Goal: Task Accomplishment & Management: Manage account settings

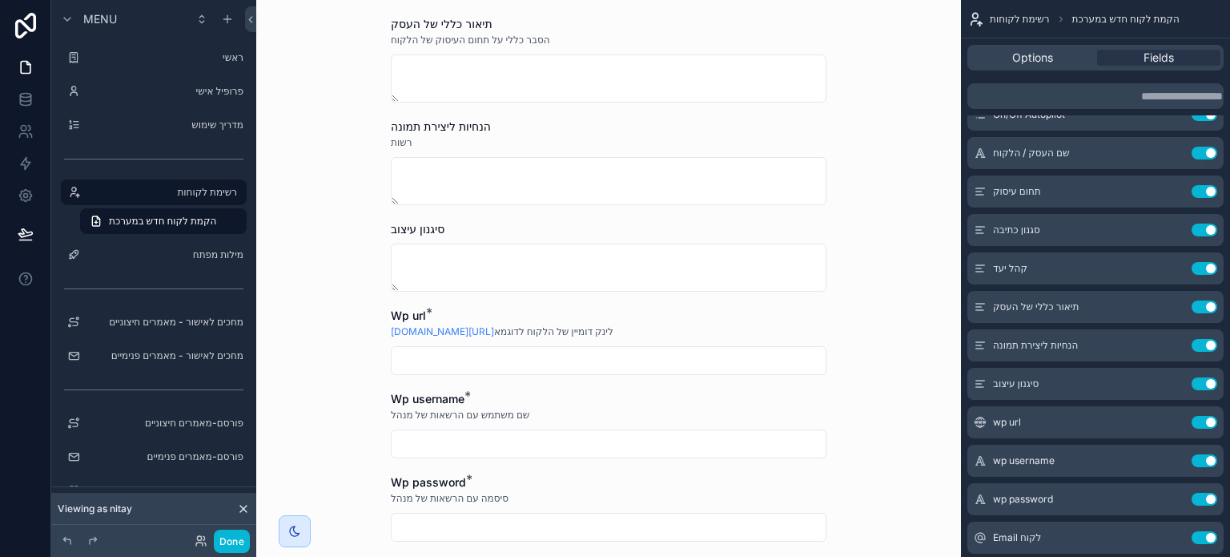
scroll to position [881, 0]
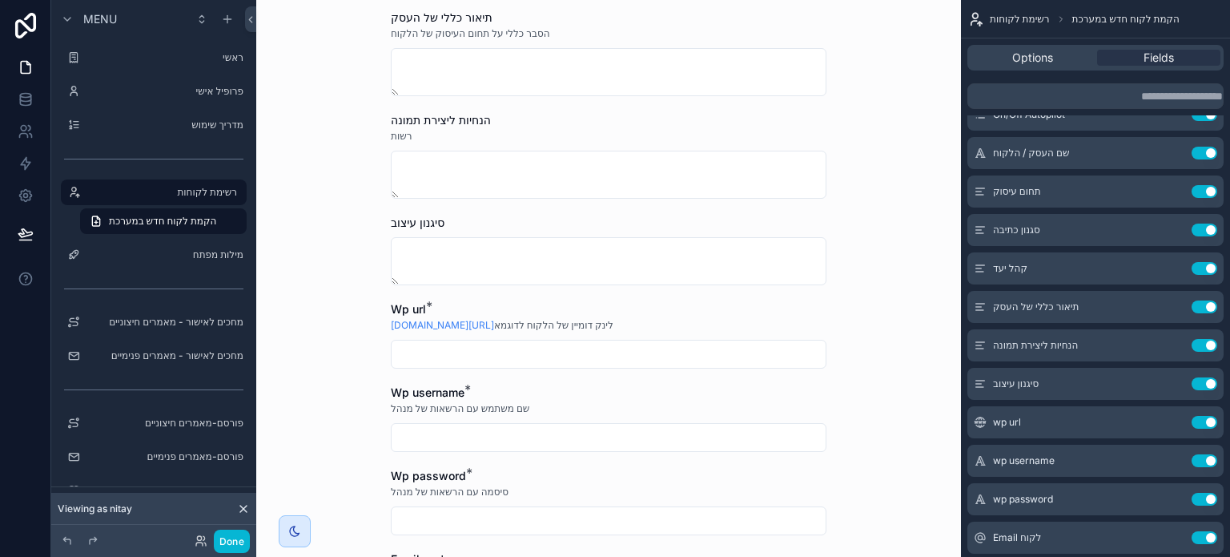
click at [657, 355] on input "scrollable content" at bounding box center [609, 354] width 434 height 22
click at [1170, 424] on icon "scrollable content" at bounding box center [1172, 422] width 13 height 13
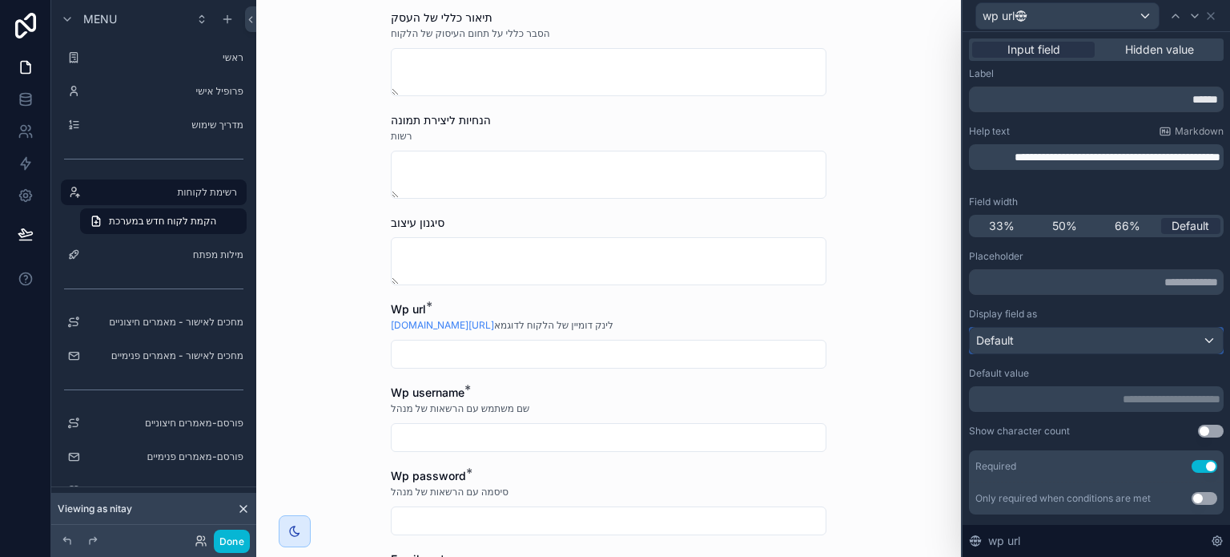
click at [1076, 342] on div "Default" at bounding box center [1096, 341] width 253 height 26
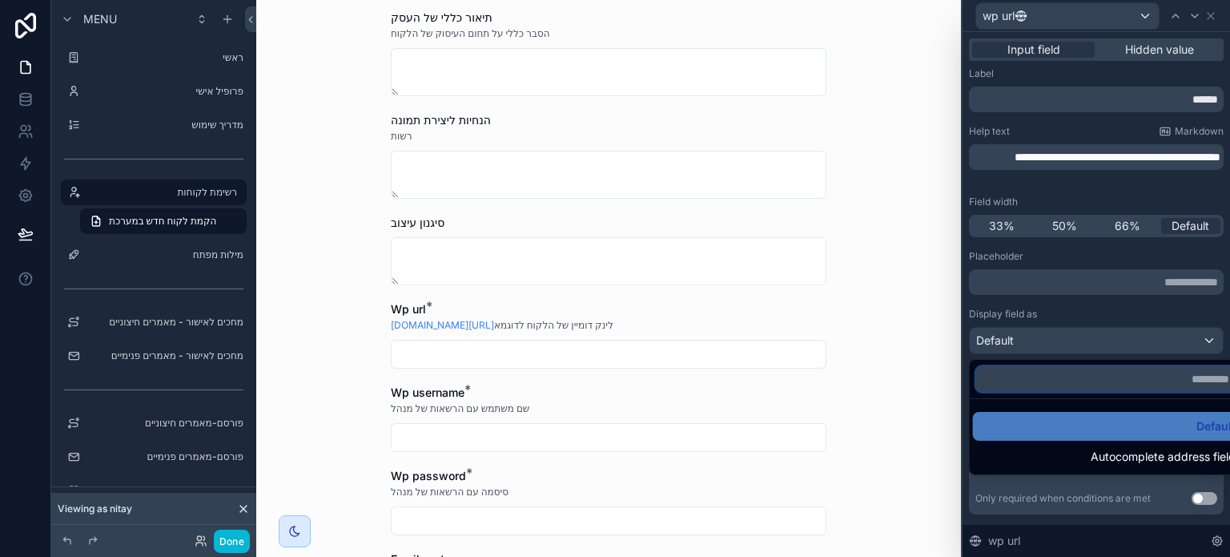
click at [1110, 375] on input "text" at bounding box center [1109, 379] width 266 height 26
click at [1104, 304] on div at bounding box center [1096, 278] width 267 height 557
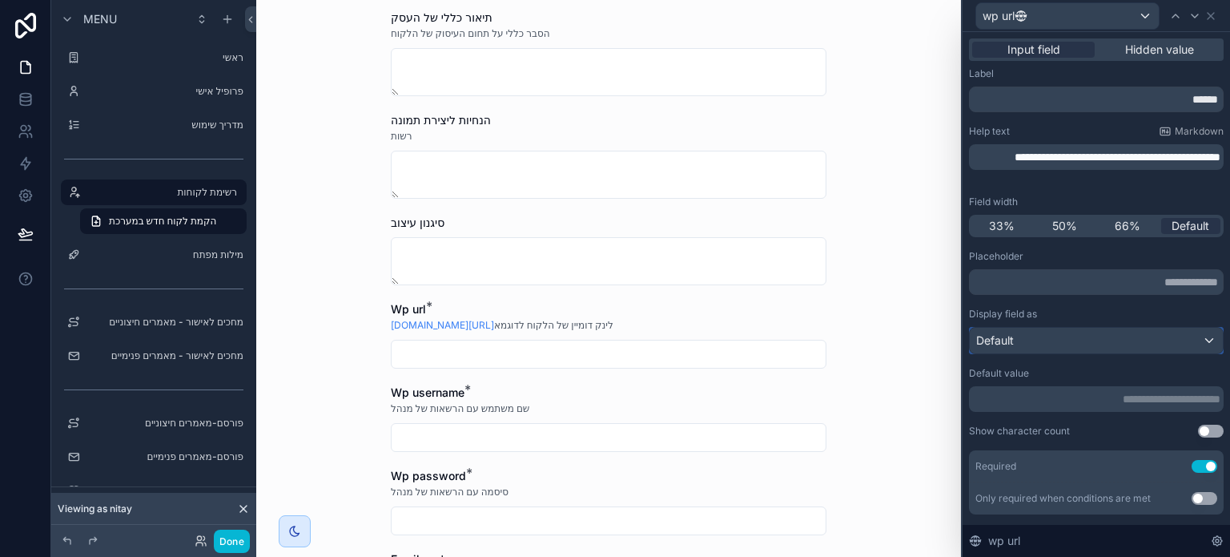
click at [1055, 344] on div "Default" at bounding box center [1096, 341] width 253 height 26
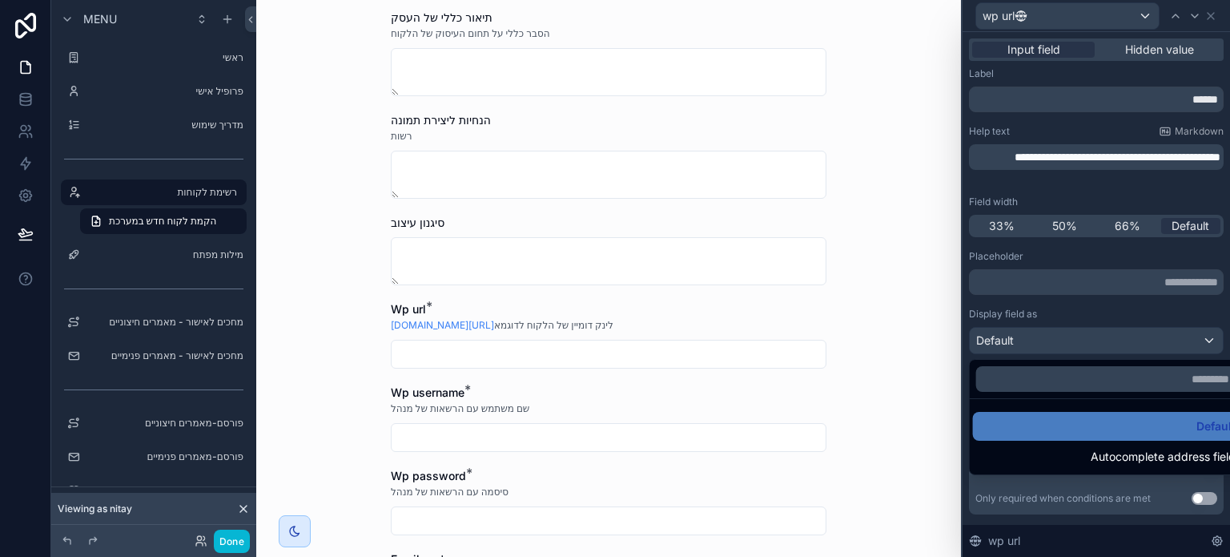
click at [1055, 344] on div at bounding box center [1096, 278] width 267 height 557
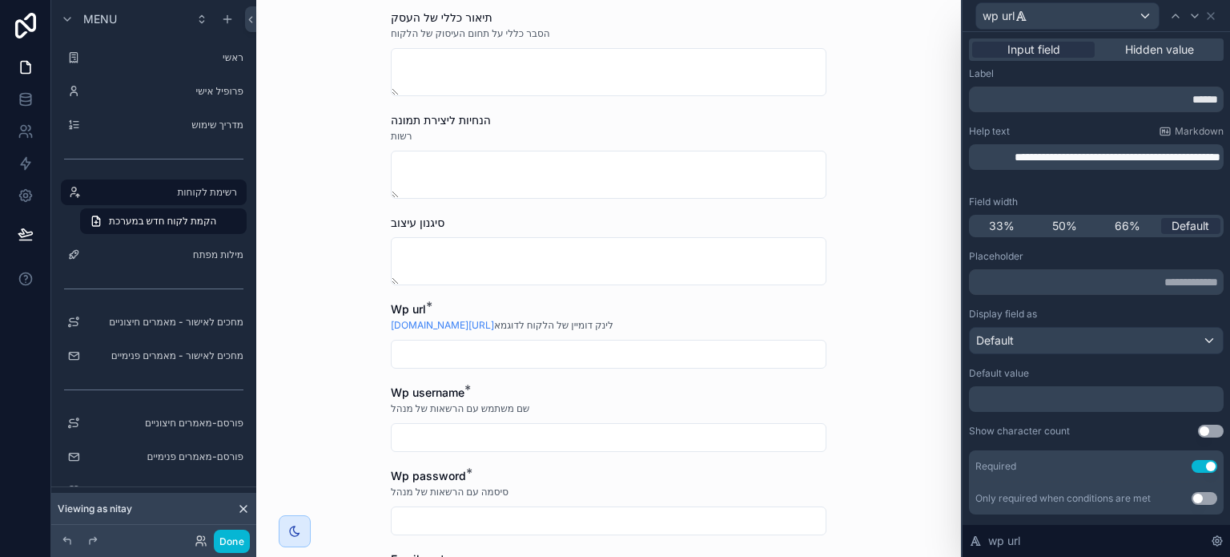
scroll to position [0, 0]
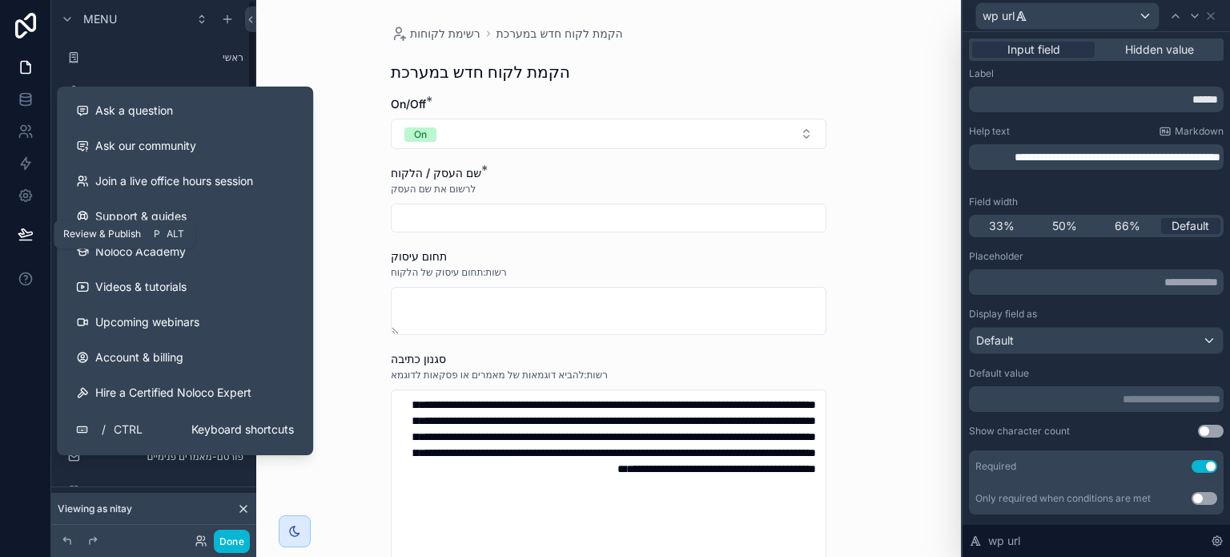
click at [19, 233] on icon at bounding box center [25, 233] width 14 height 8
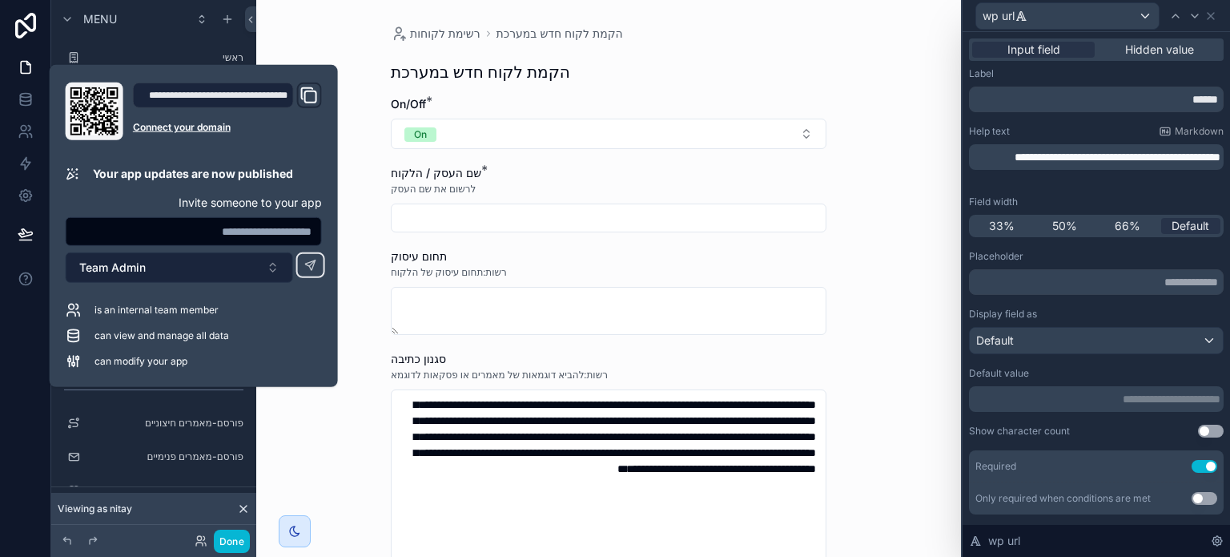
click at [218, 267] on button "Team Admin" at bounding box center [179, 267] width 227 height 30
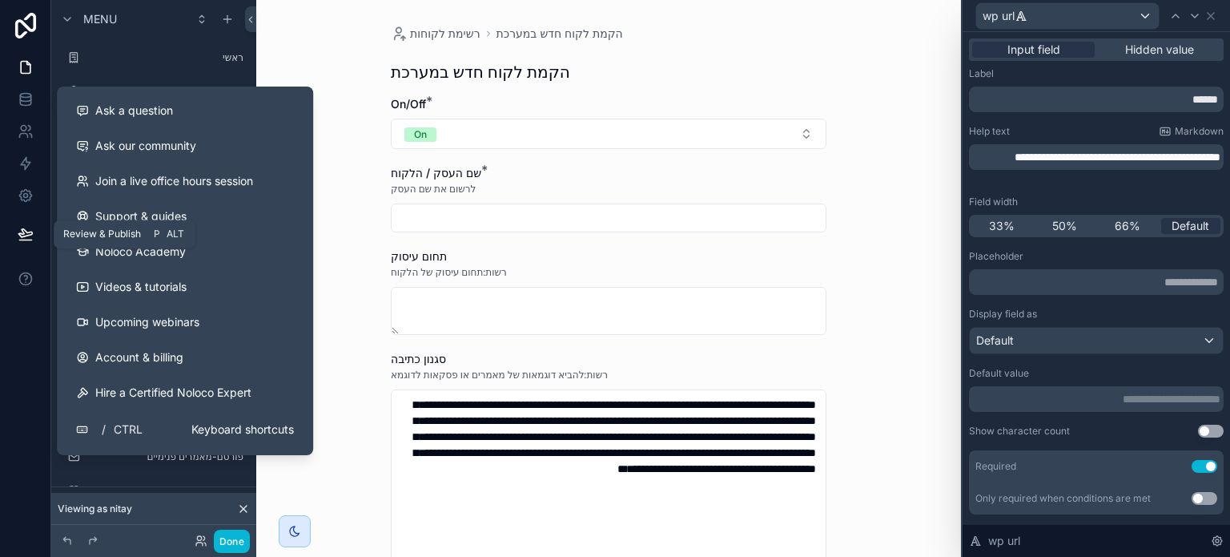
click at [26, 238] on icon at bounding box center [26, 234] width 16 height 16
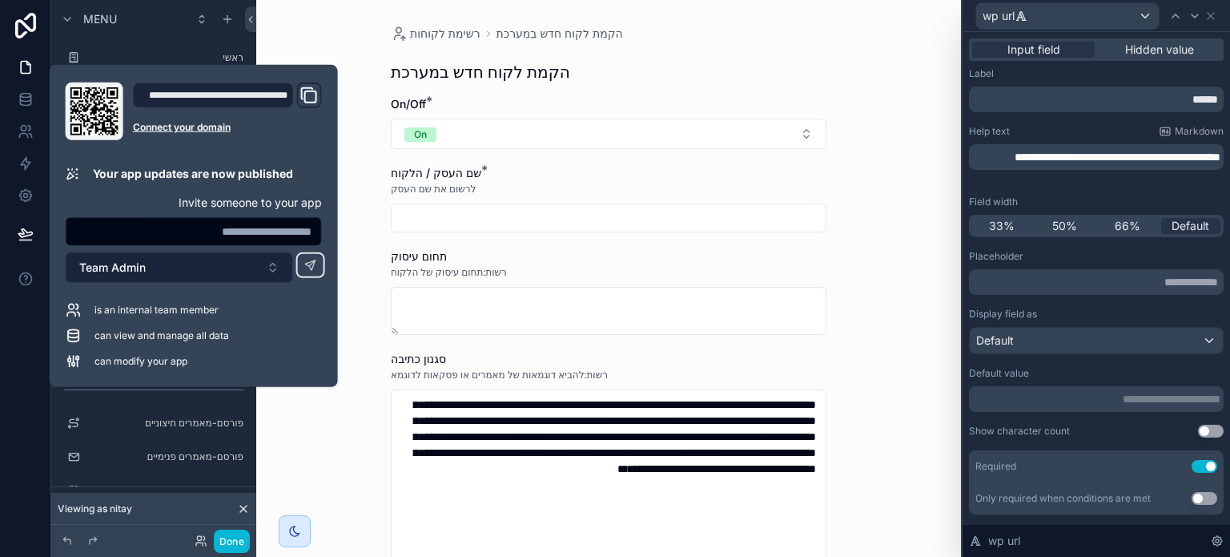
click at [167, 269] on button "Team Admin" at bounding box center [179, 267] width 227 height 30
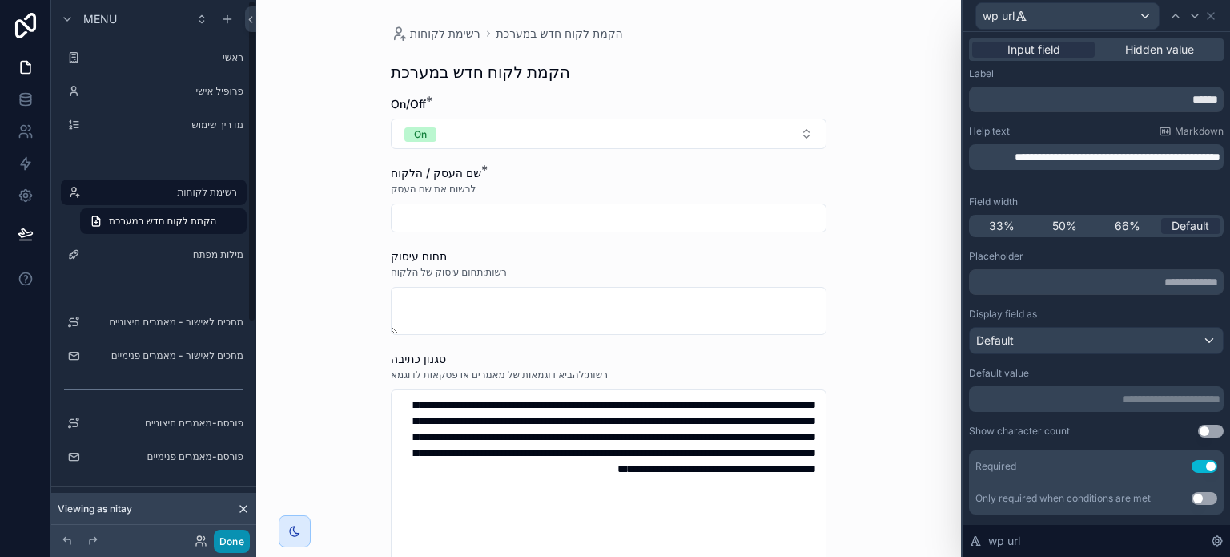
click at [226, 545] on button "Done" at bounding box center [232, 540] width 36 height 23
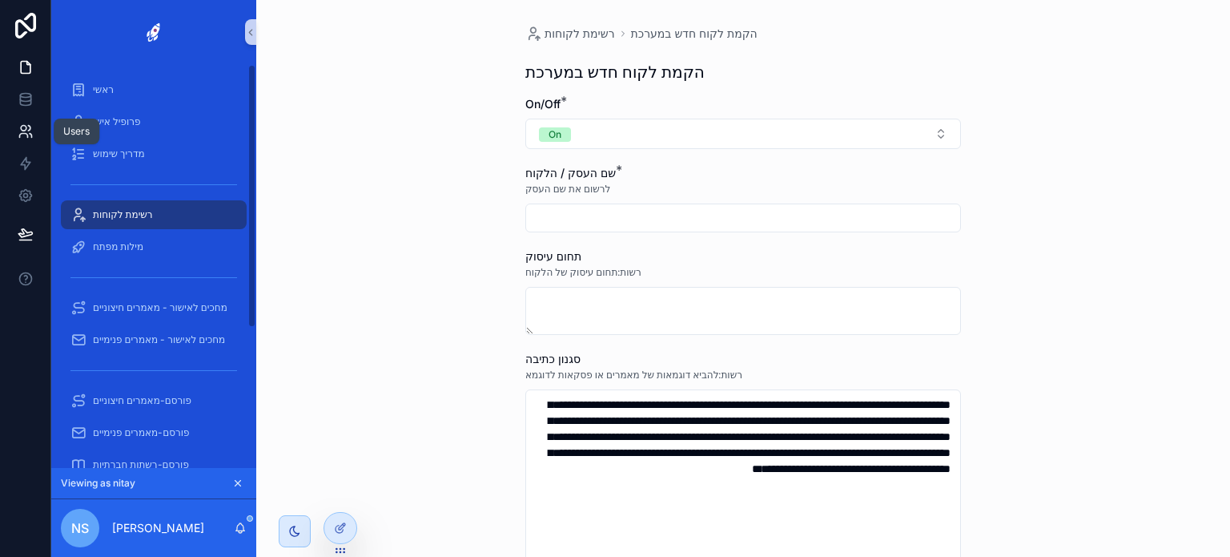
click at [26, 127] on icon at bounding box center [24, 129] width 6 height 6
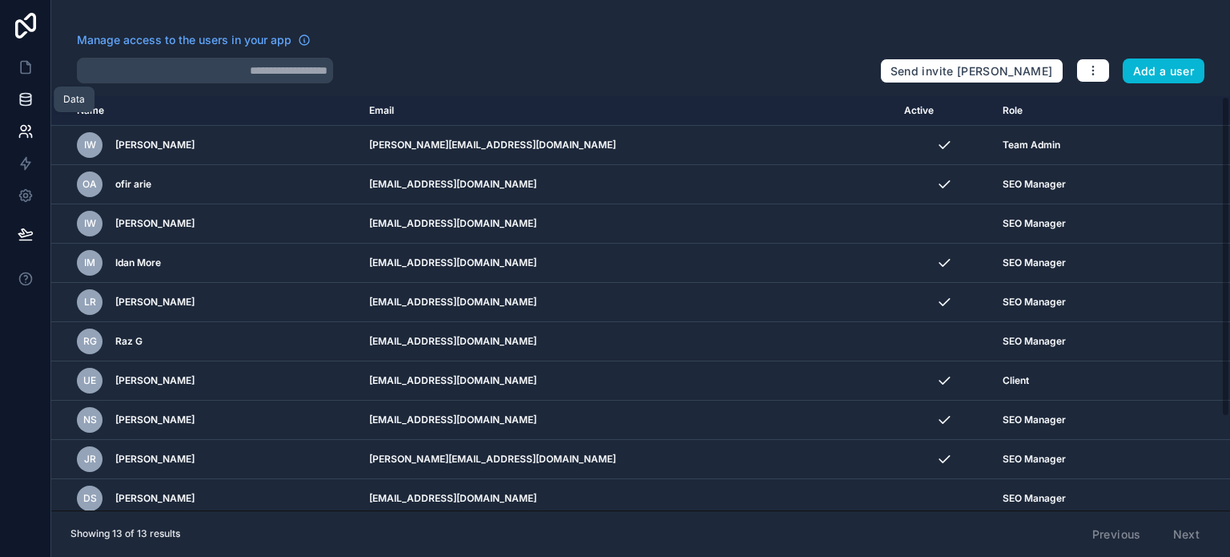
click at [19, 95] on icon at bounding box center [26, 99] width 16 height 16
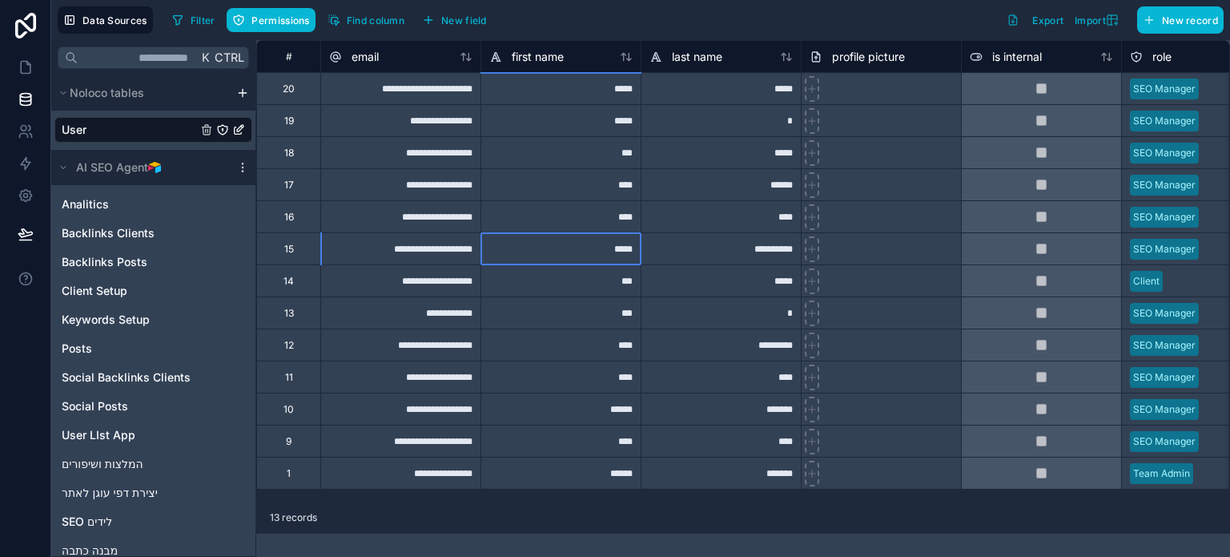
click at [541, 239] on div "*****" at bounding box center [560, 248] width 160 height 32
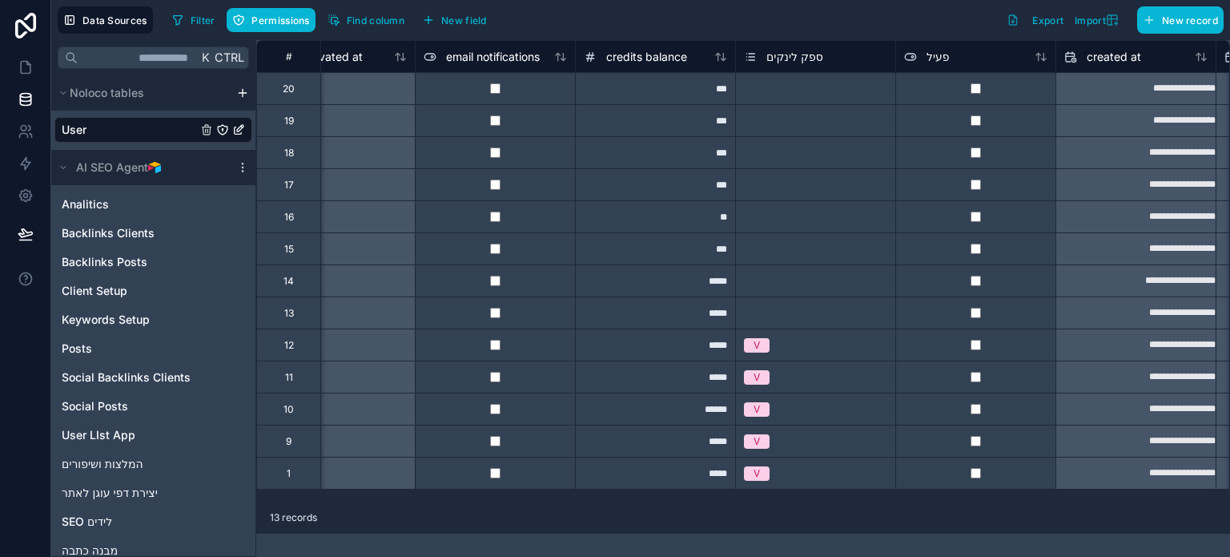
scroll to position [0, 1512]
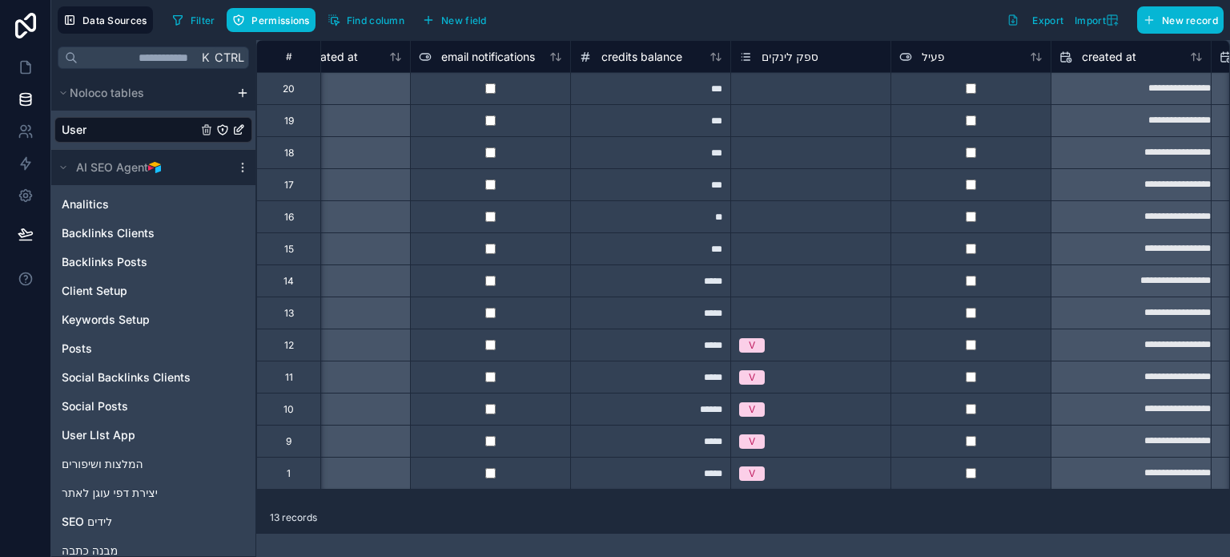
click at [660, 248] on div "***" at bounding box center [650, 248] width 160 height 32
type input "***"
click at [791, 284] on div "Select a ספק לינקים" at bounding box center [782, 281] width 87 height 13
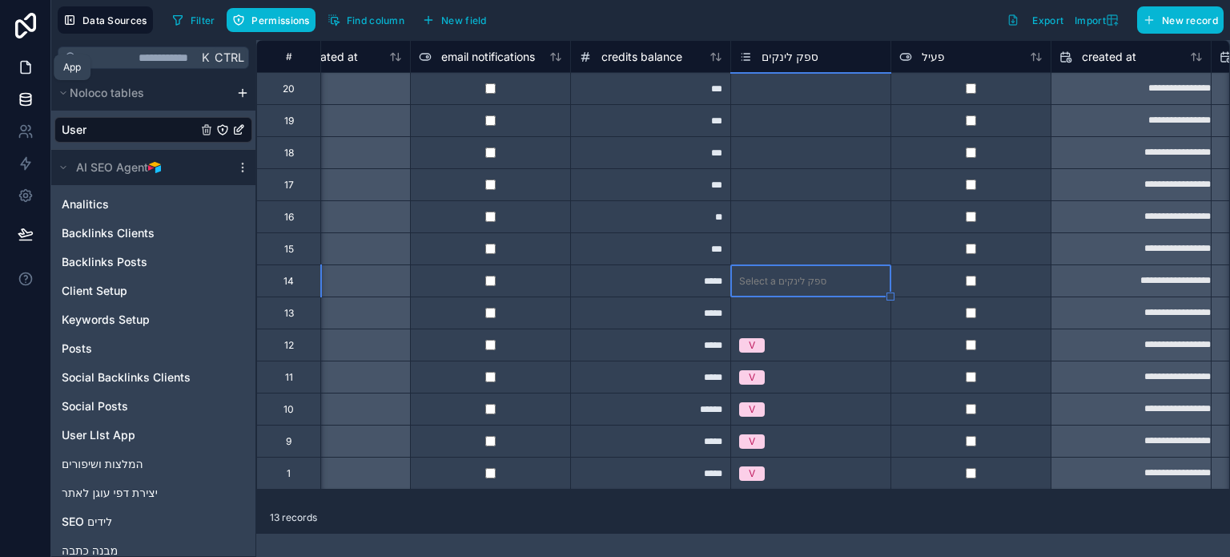
click at [25, 73] on icon at bounding box center [26, 68] width 10 height 12
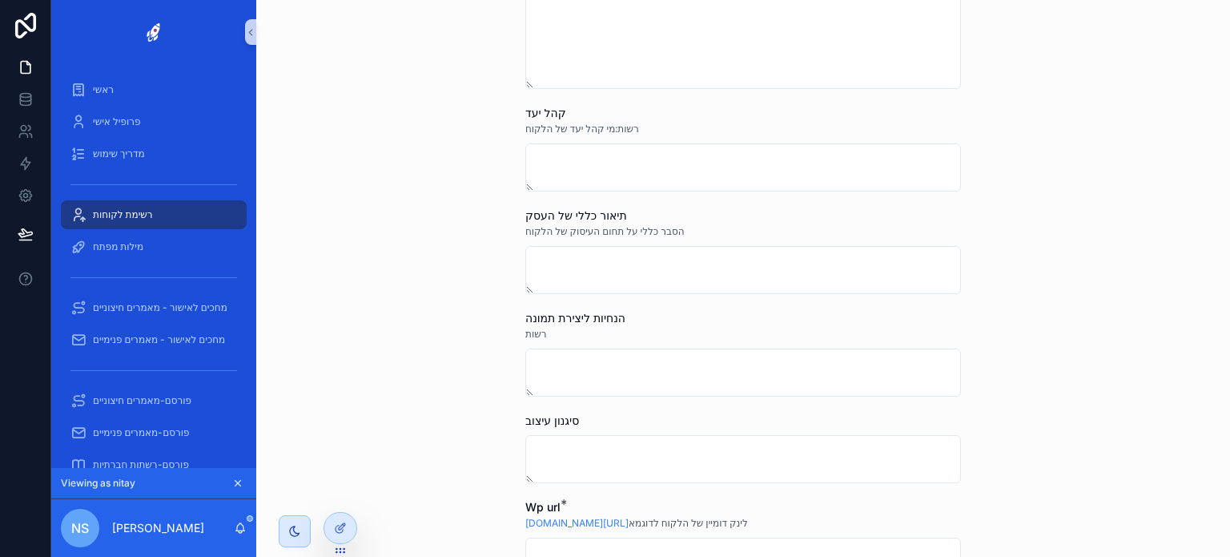
scroll to position [641, 0]
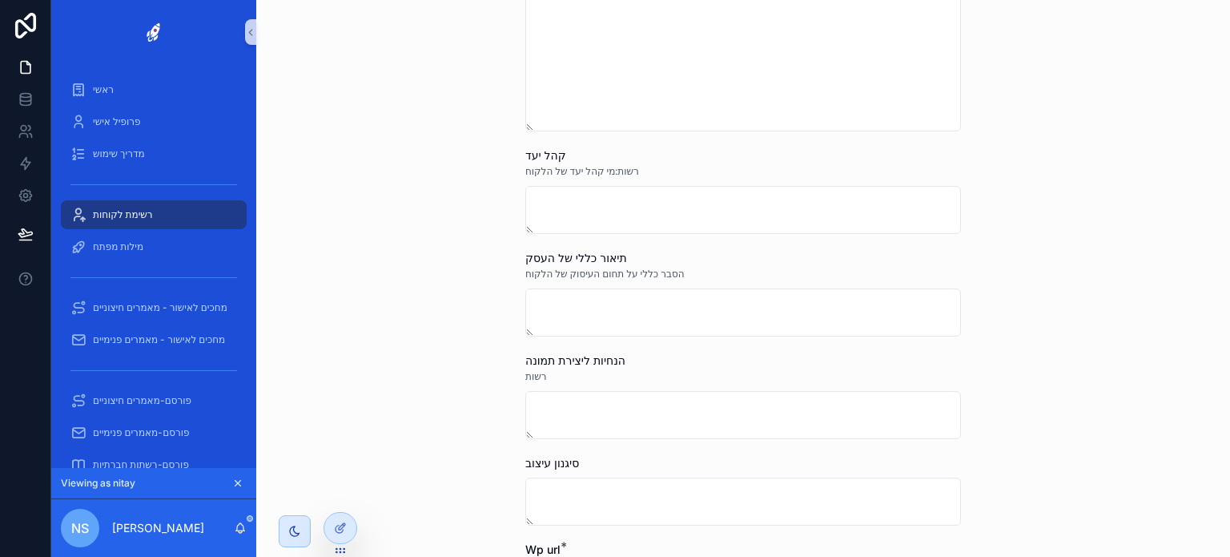
click at [124, 211] on span "רשימת לקוחות" at bounding box center [123, 214] width 60 height 13
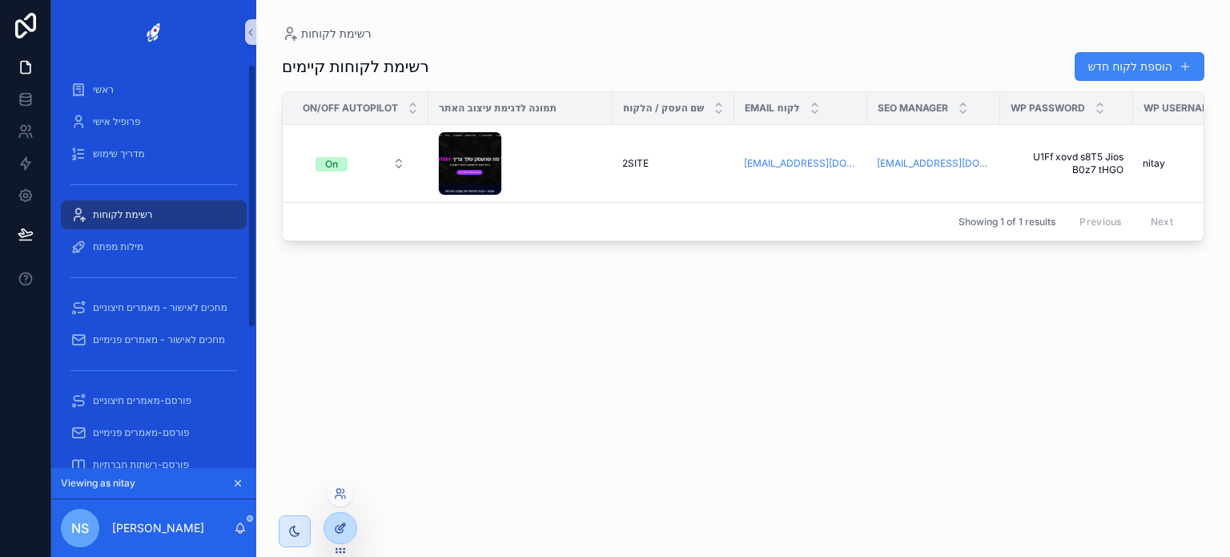
click at [346, 523] on icon at bounding box center [340, 527] width 13 height 13
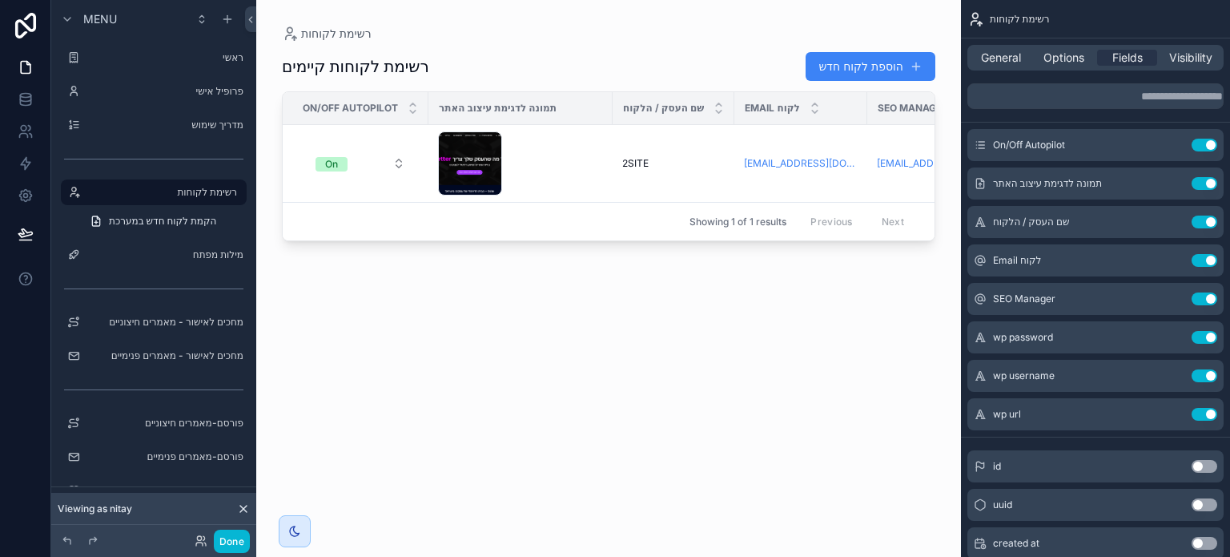
click at [577, 240] on div "scrollable content" at bounding box center [608, 268] width 705 height 537
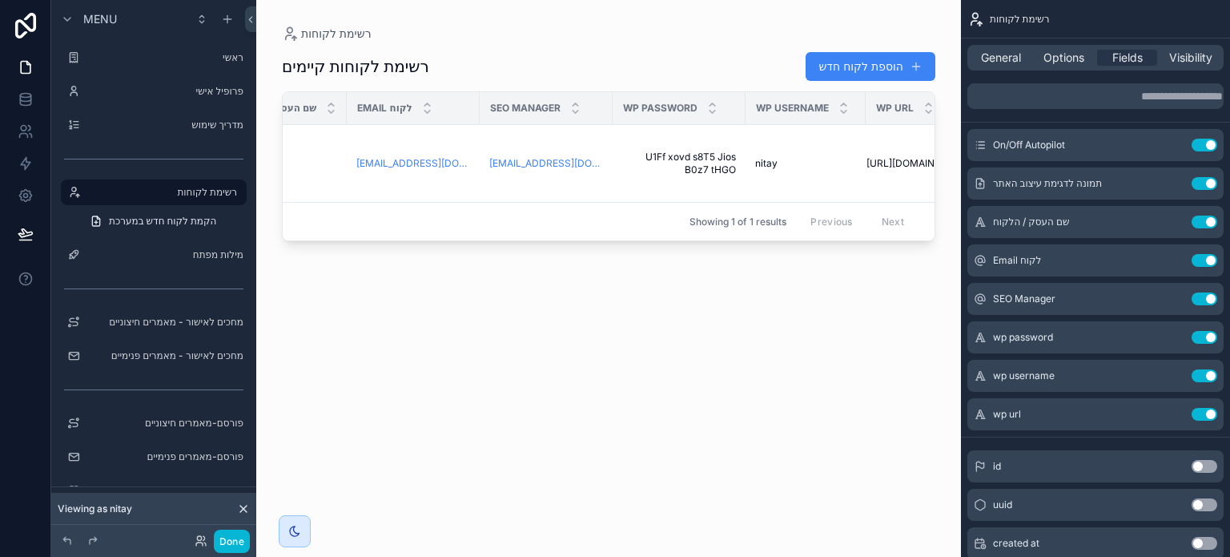
scroll to position [0, 412]
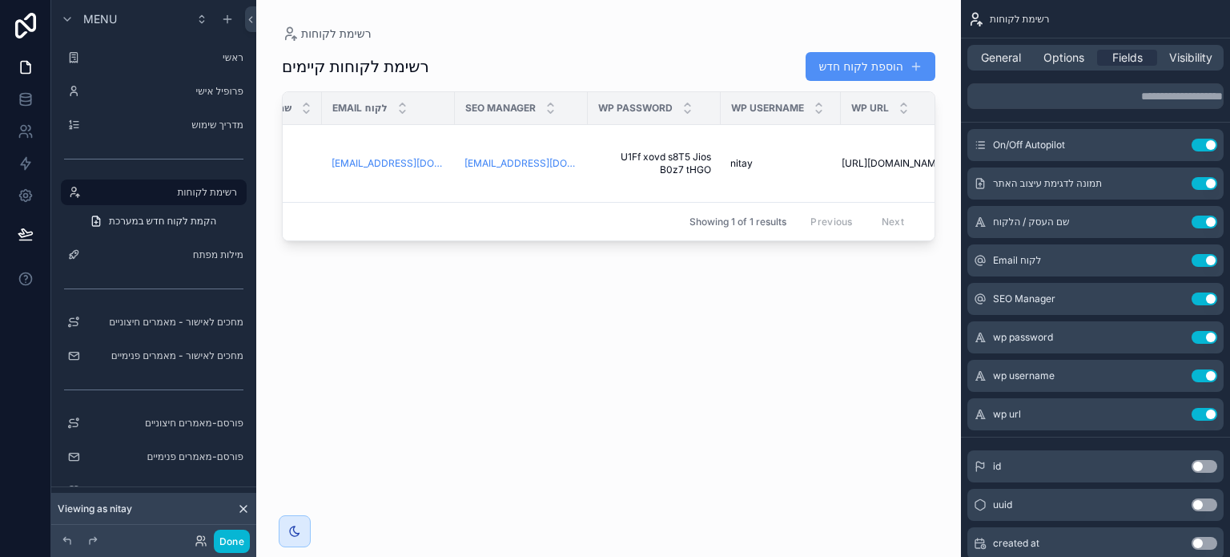
click at [851, 61] on button "הוספת לקוח חדש" at bounding box center [871, 66] width 130 height 29
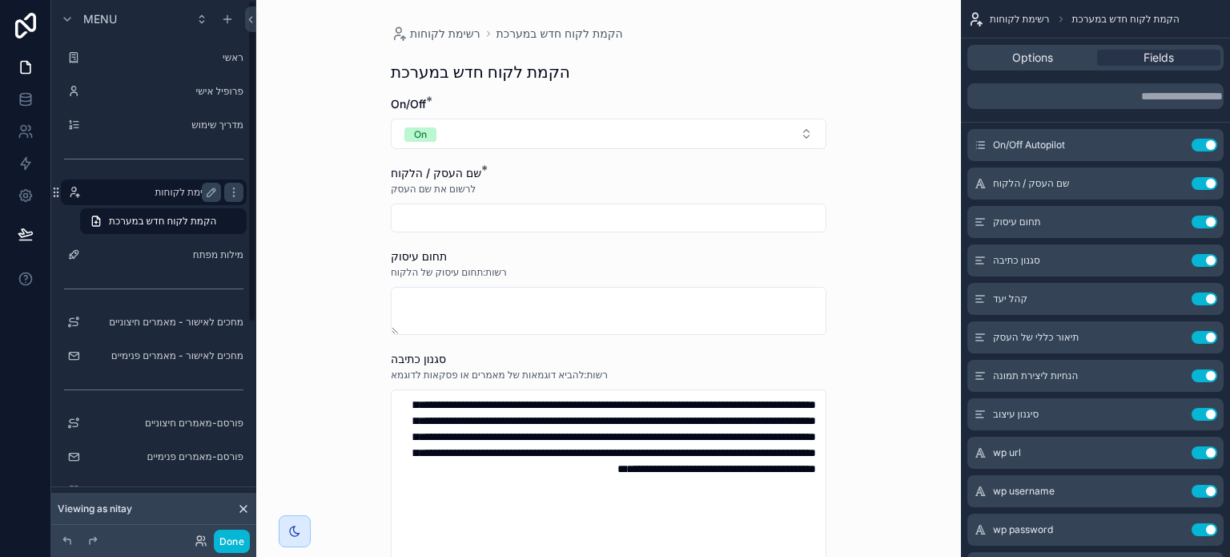
click at [176, 190] on label "רשימת לקוחות" at bounding box center [150, 192] width 128 height 13
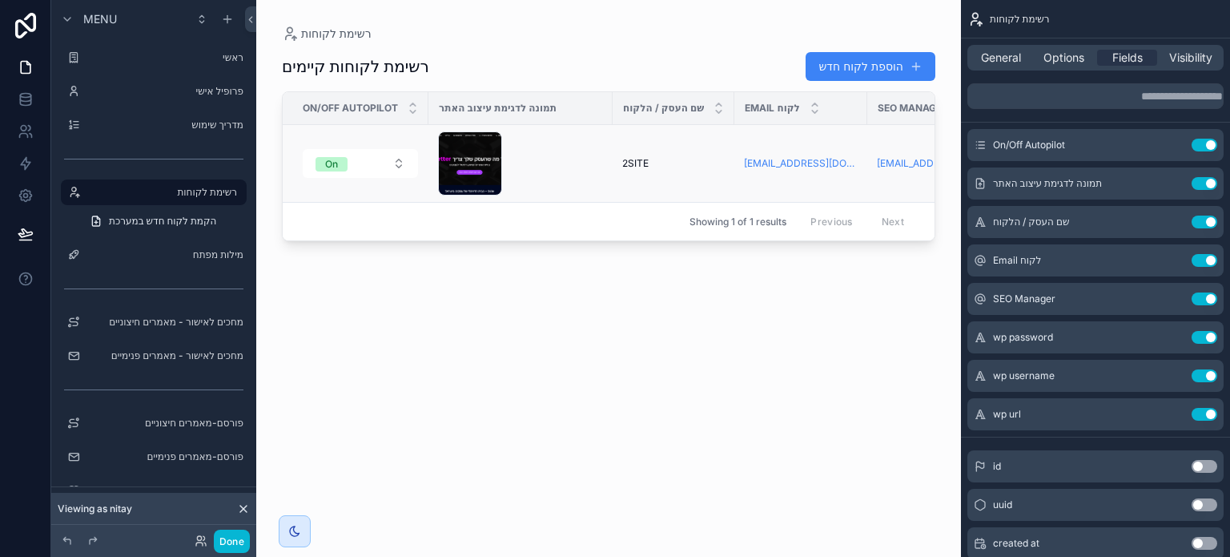
click at [570, 175] on div "image .png" at bounding box center [520, 163] width 165 height 64
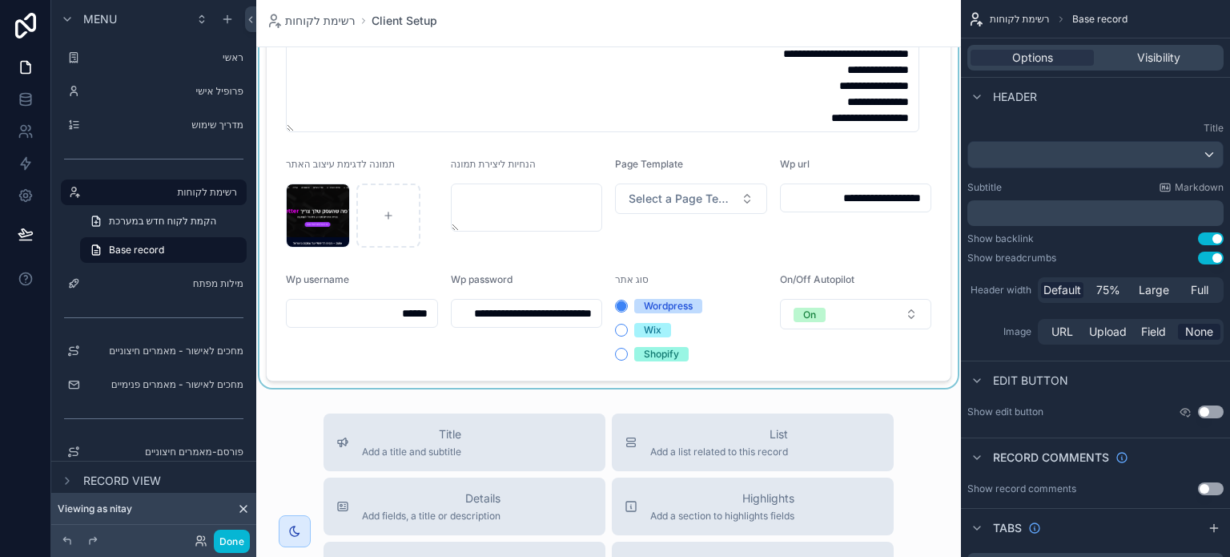
scroll to position [1121, 0]
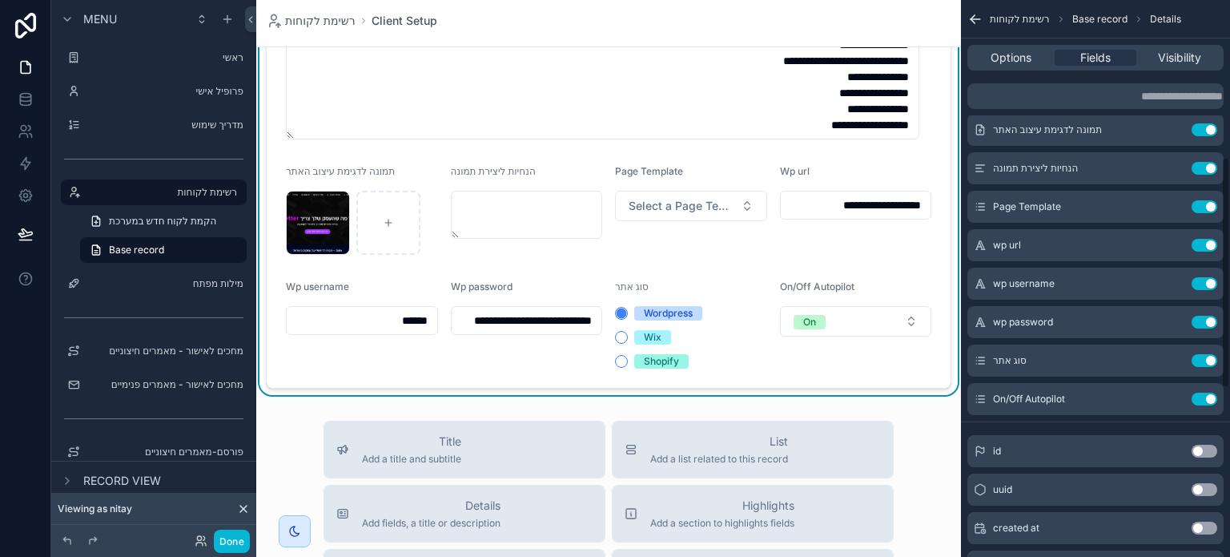
scroll to position [320, 0]
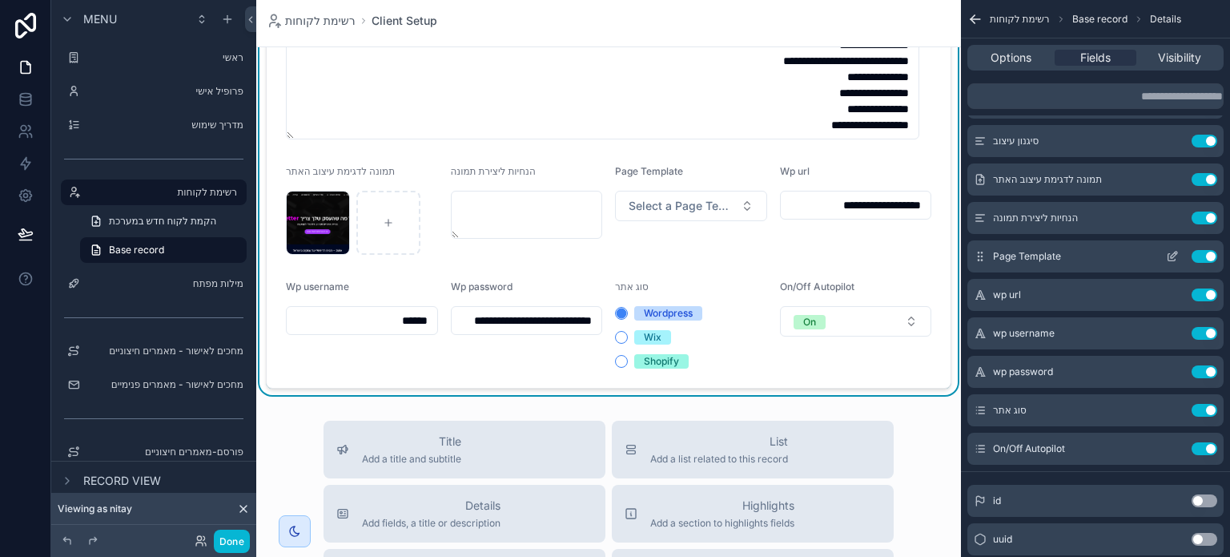
click at [1200, 252] on button "Use setting" at bounding box center [1205, 256] width 26 height 13
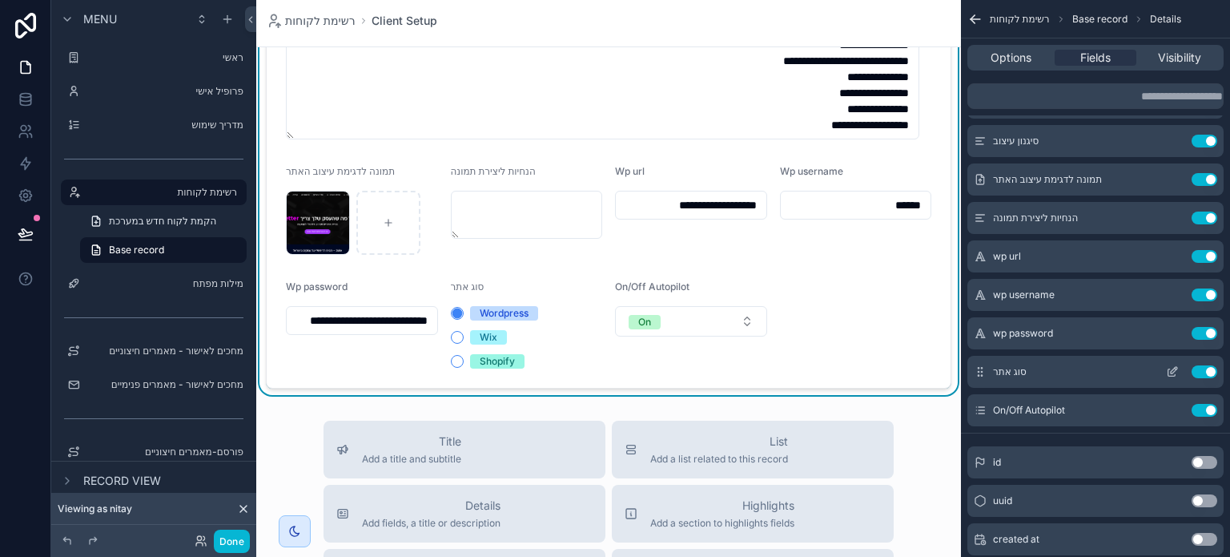
click at [1201, 375] on button "Use setting" at bounding box center [1205, 371] width 26 height 13
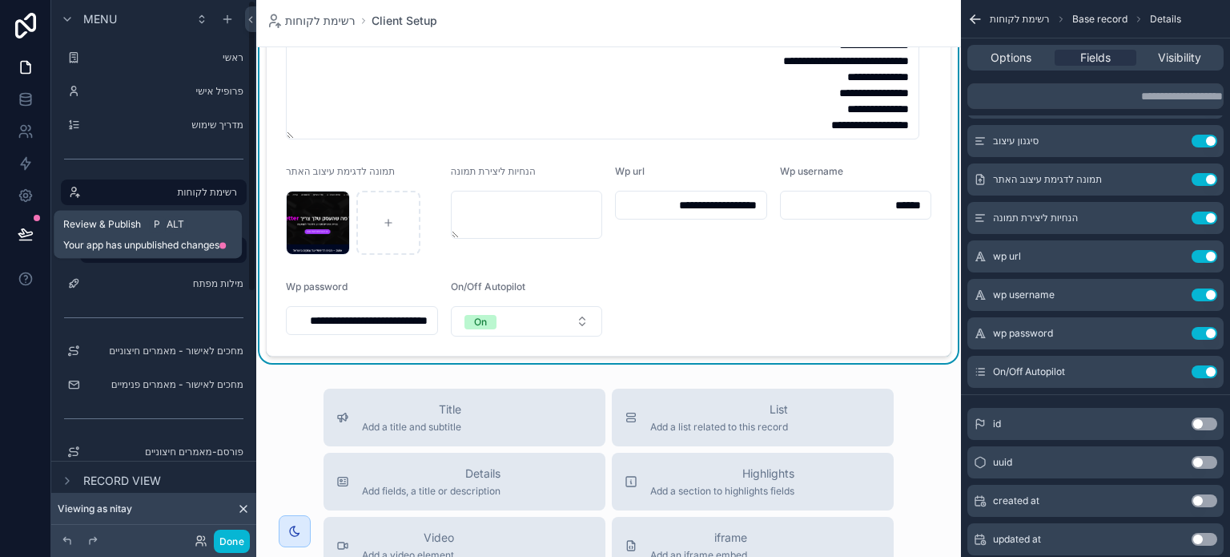
click at [22, 234] on icon at bounding box center [25, 233] width 14 height 8
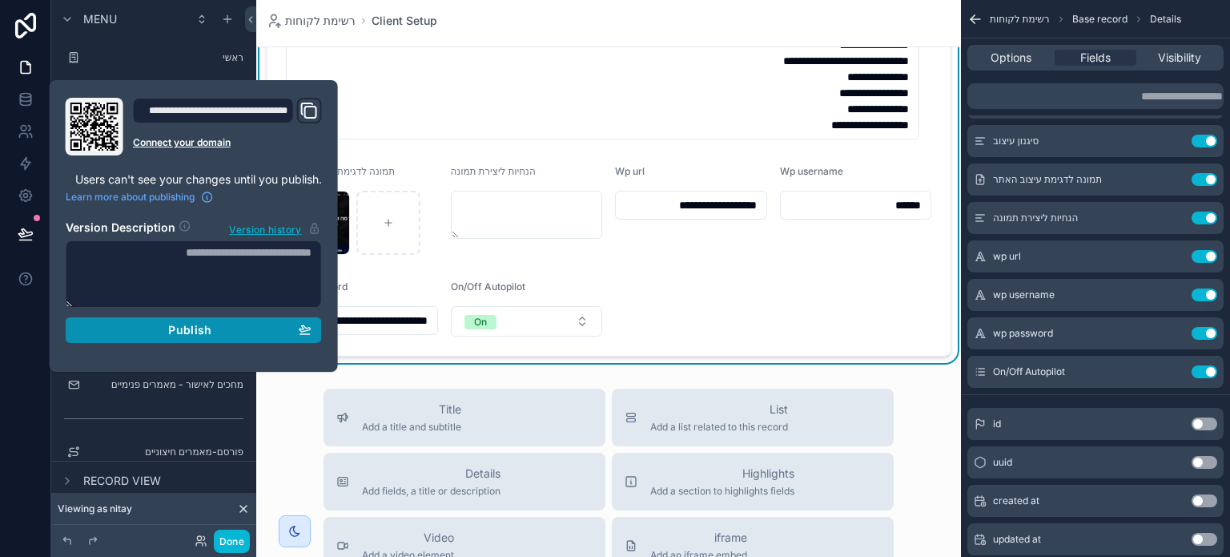
click at [208, 329] on span "Publish" at bounding box center [189, 330] width 43 height 14
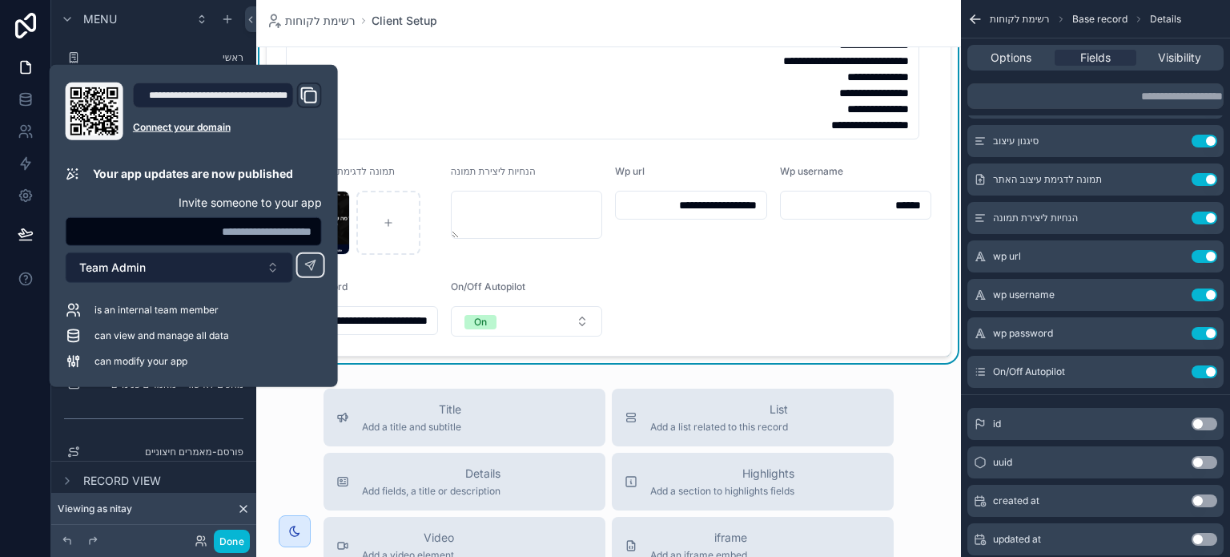
click at [162, 262] on button "Team Admin" at bounding box center [179, 267] width 227 height 30
